Goal: Task Accomplishment & Management: Use online tool/utility

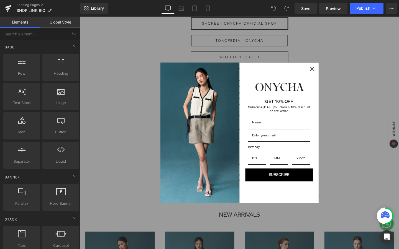
scroll to position [293, 0]
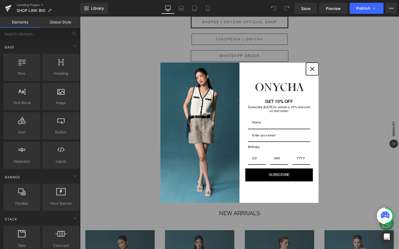
click at [324, 73] on icon "close icon" at bounding box center [324, 72] width 4 height 4
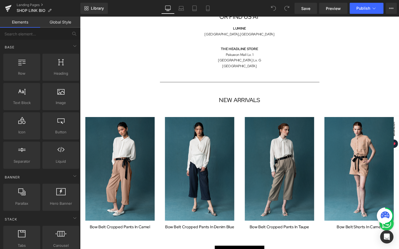
scroll to position [414, 0]
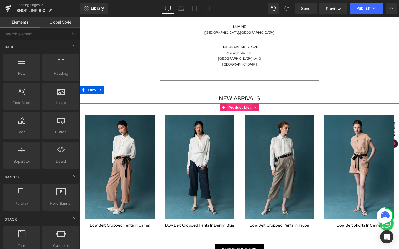
click at [252, 110] on span "Product List" at bounding box center [247, 112] width 26 height 8
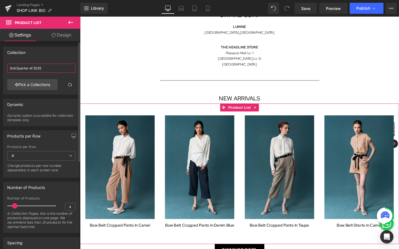
click at [53, 68] on input "2nd Quarter of 2025" at bounding box center [41, 68] width 68 height 9
drag, startPoint x: 48, startPoint y: 68, endPoint x: 0, endPoint y: 67, distance: 48.5
click at [0, 67] on div "Collection 2nd Quarter of 2025 2nd Quarter of 2025 Pick a Collections" at bounding box center [41, 69] width 83 height 52
click at [40, 85] on link "Pick a Collections" at bounding box center [32, 84] width 50 height 11
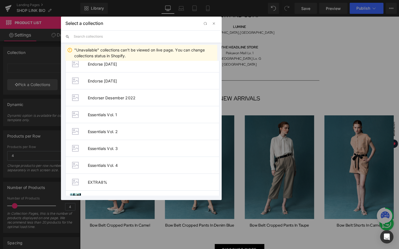
scroll to position [702, 0]
click at [105, 164] on span "Essentials Vol. 4" at bounding box center [153, 164] width 131 height 5
type input "Essentials Vol. 4"
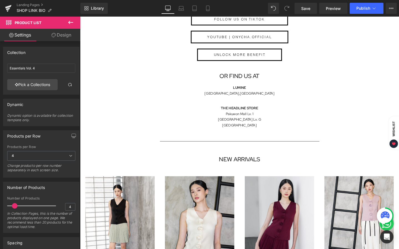
scroll to position [345, 0]
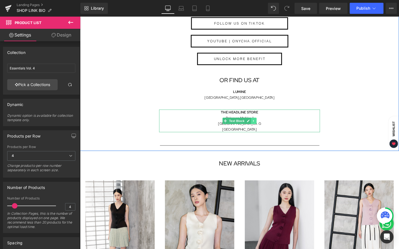
click at [261, 125] on icon at bounding box center [262, 126] width 3 height 3
click at [265, 125] on icon at bounding box center [265, 126] width 3 height 3
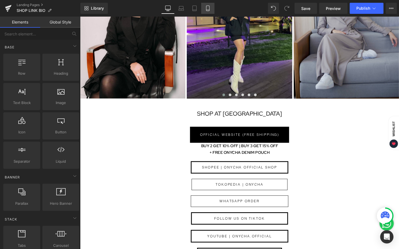
click at [207, 9] on icon at bounding box center [208, 9] width 6 height 6
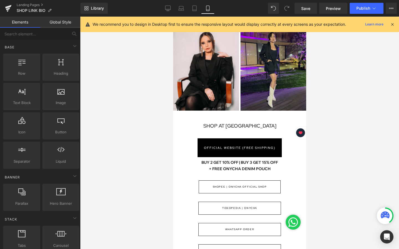
scroll to position [0, 0]
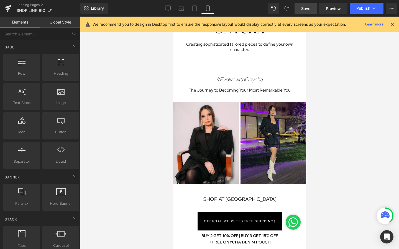
click at [308, 13] on link "Save" at bounding box center [305, 8] width 22 height 11
click at [368, 13] on button "Publish" at bounding box center [367, 8] width 34 height 11
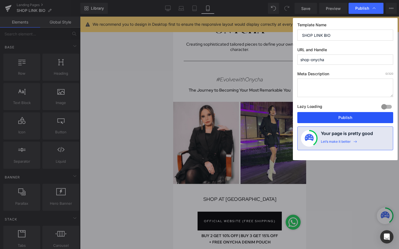
click at [345, 121] on button "Publish" at bounding box center [345, 117] width 96 height 11
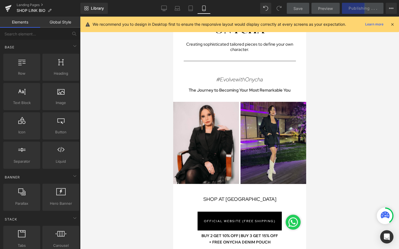
click at [393, 25] on icon at bounding box center [392, 24] width 5 height 5
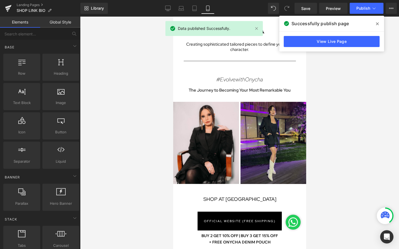
click at [377, 24] on icon at bounding box center [377, 23] width 3 height 3
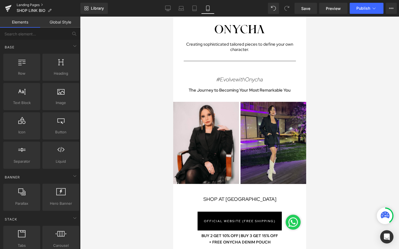
click at [30, 6] on link "Landing Pages" at bounding box center [49, 5] width 64 height 4
